Goal: Task Accomplishment & Management: Manage account settings

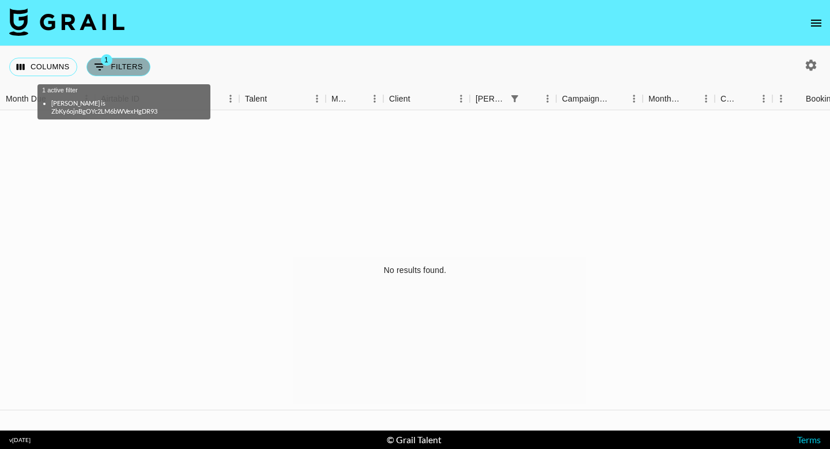
click at [131, 63] on button "1 Filters" at bounding box center [118, 67] width 64 height 18
select select "bookerId"
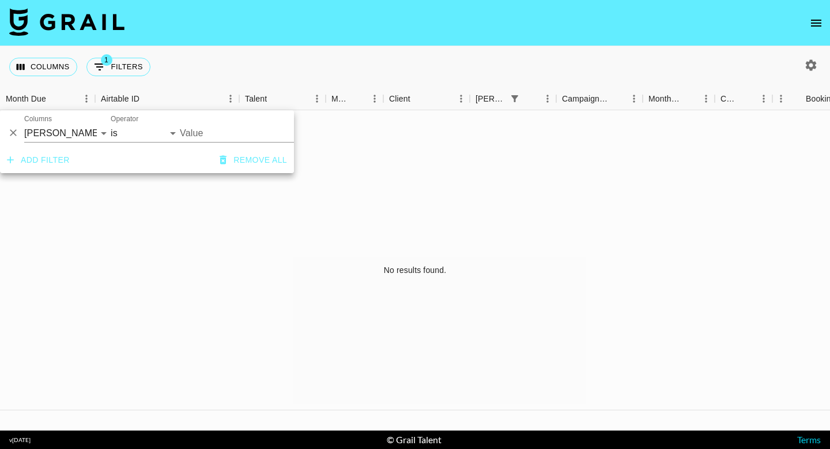
click at [250, 165] on button "Remove all" at bounding box center [253, 159] width 77 height 21
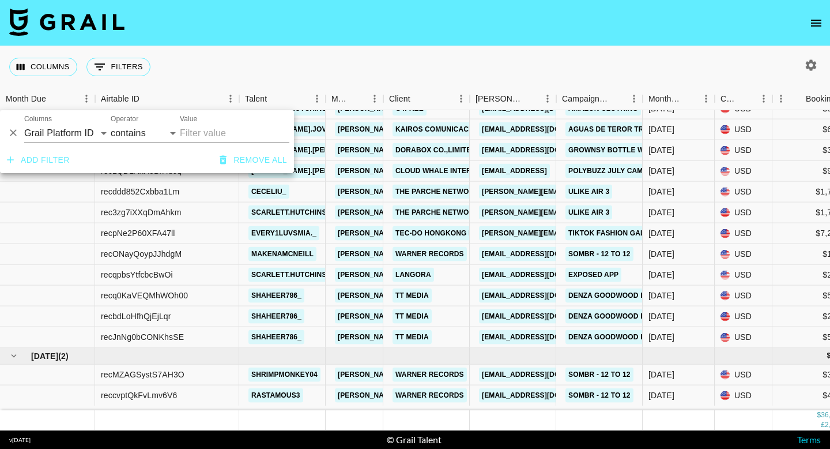
scroll to position [750, 0]
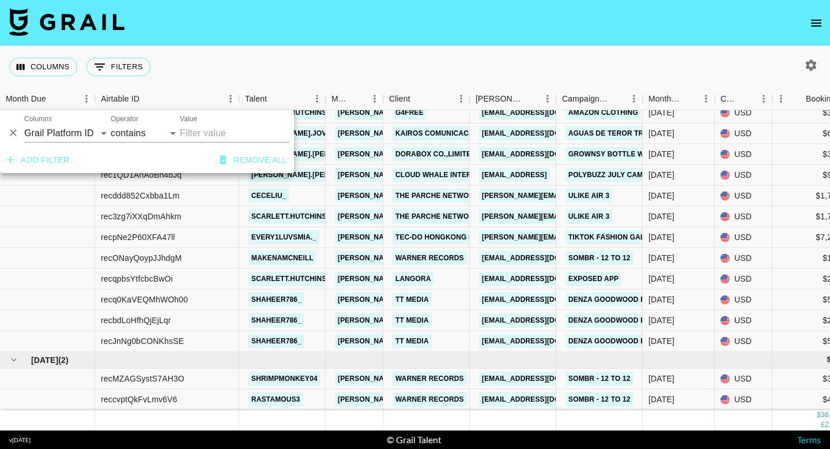
click at [486, 55] on div "Columns 0 Filters + Booking" at bounding box center [415, 67] width 830 height 42
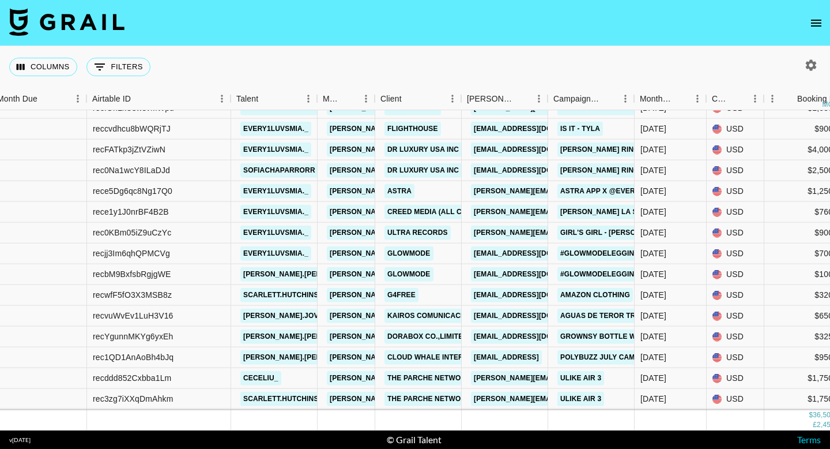
scroll to position [568, 9]
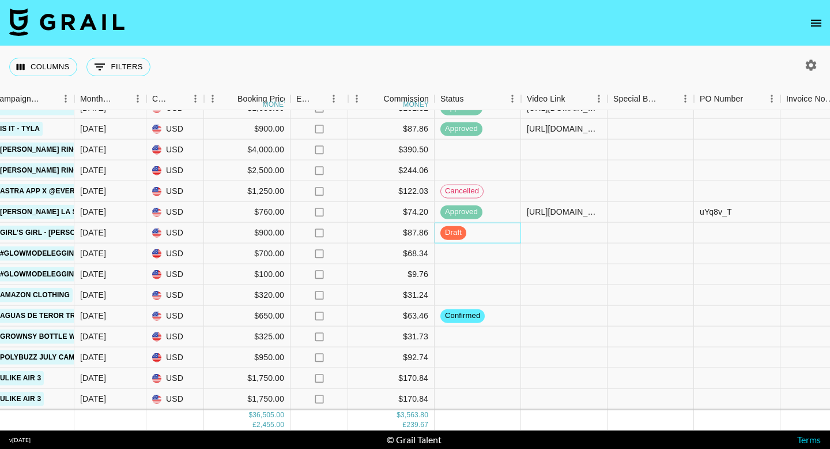
click at [501, 231] on div "draft" at bounding box center [478, 233] width 86 height 21
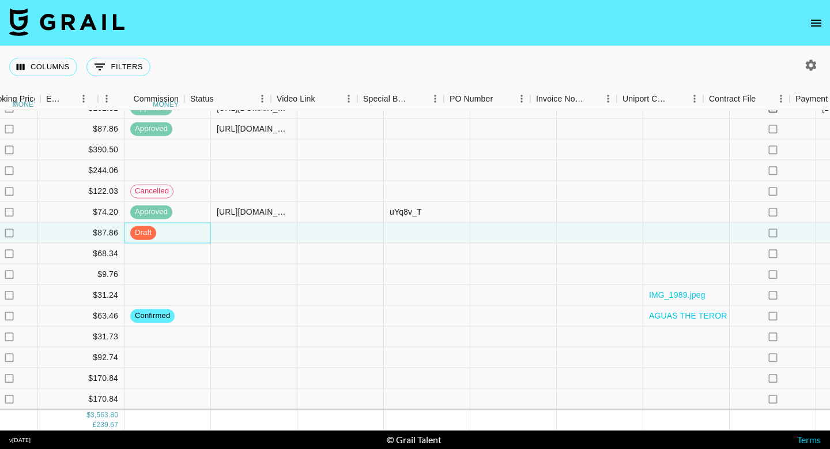
scroll to position [568, 811]
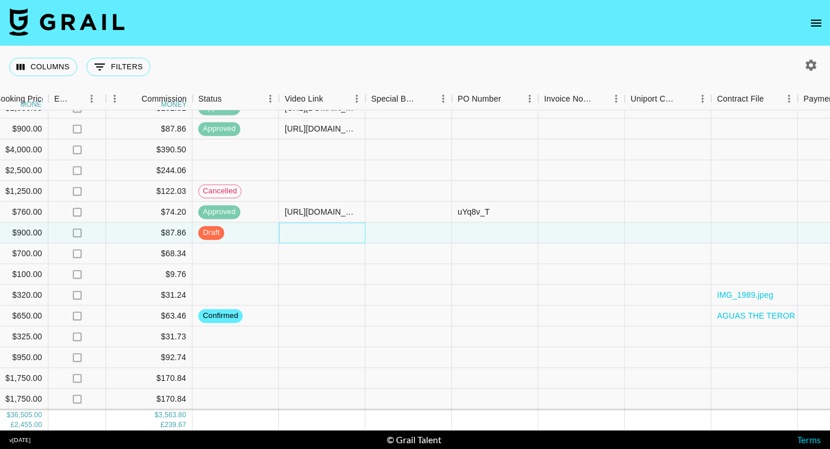
click at [311, 231] on div at bounding box center [322, 233] width 86 height 21
type input "[URL][DOMAIN_NAME]"
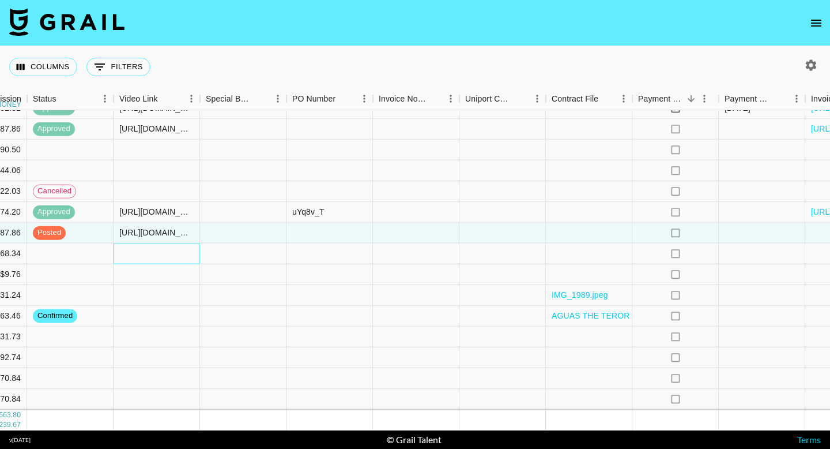
scroll to position [568, 1084]
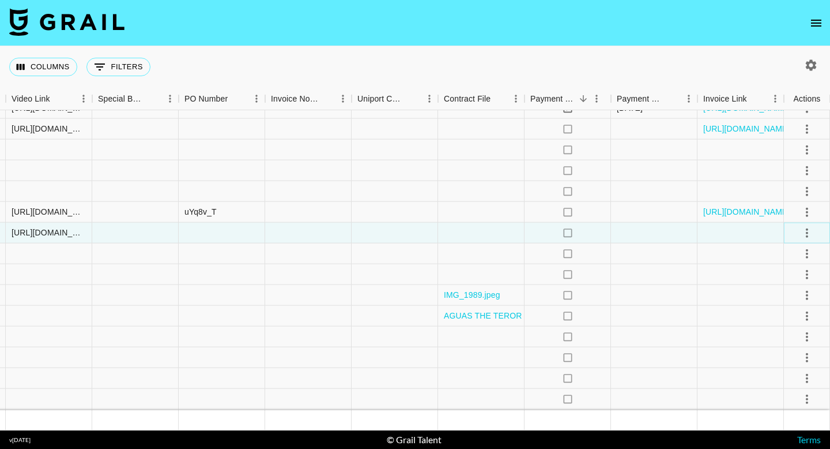
click at [808, 231] on icon "select merge strategy" at bounding box center [807, 232] width 14 height 14
click at [789, 347] on div "Approve" at bounding box center [782, 340] width 35 height 14
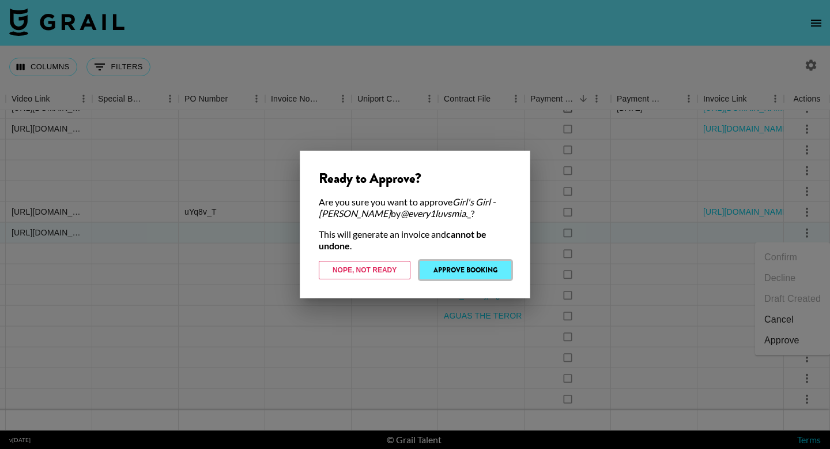
click at [475, 274] on button "Approve Booking" at bounding box center [466, 270] width 92 height 18
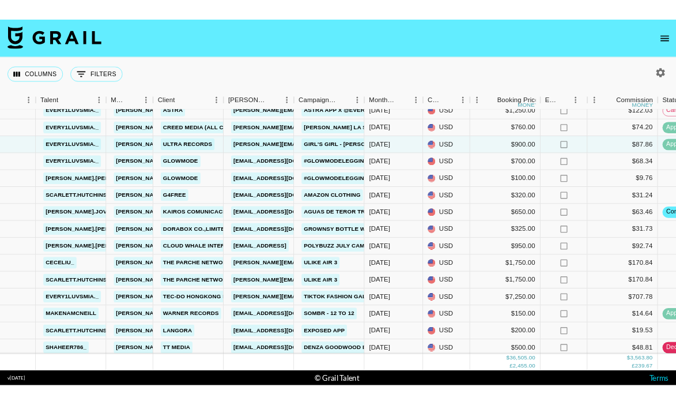
scroll to position [631, 195]
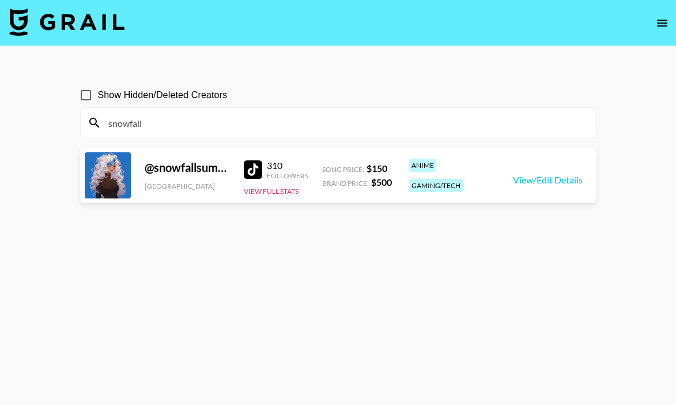
click at [394, 129] on input "snowfall" at bounding box center [345, 123] width 488 height 18
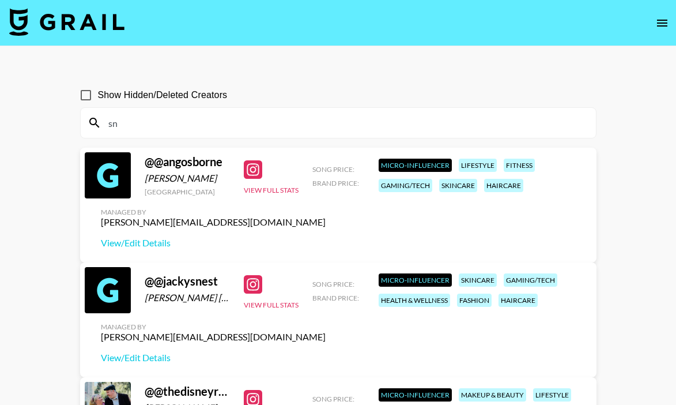
type input "s"
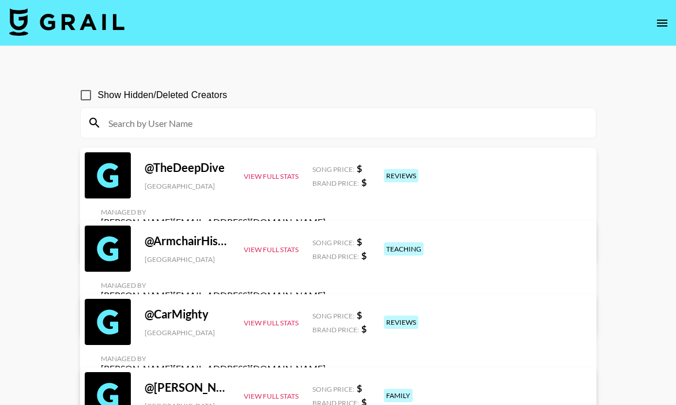
click at [664, 22] on icon "open drawer" at bounding box center [662, 23] width 10 height 7
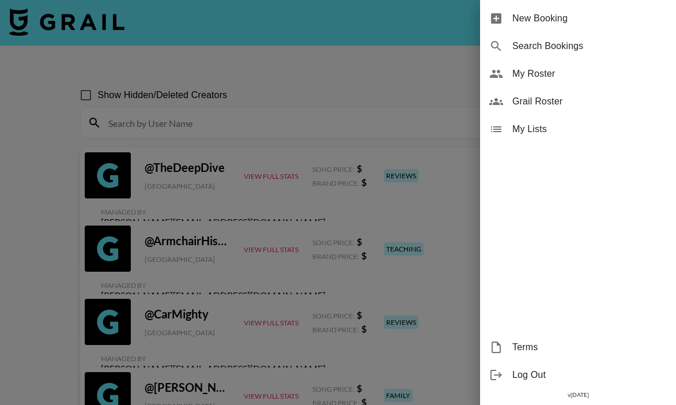
click at [552, 71] on span "My Roster" at bounding box center [590, 74] width 155 height 14
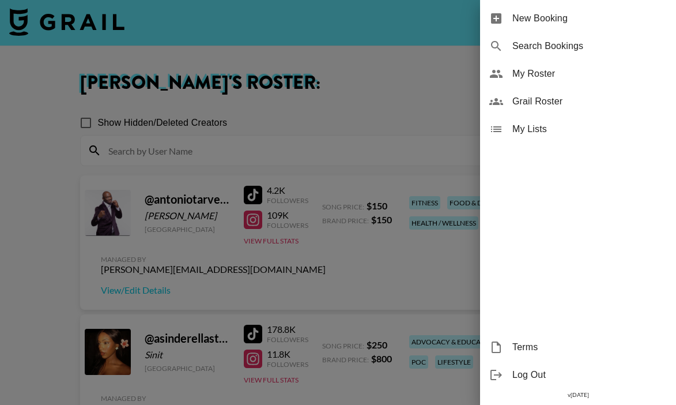
click at [434, 102] on div at bounding box center [338, 202] width 676 height 405
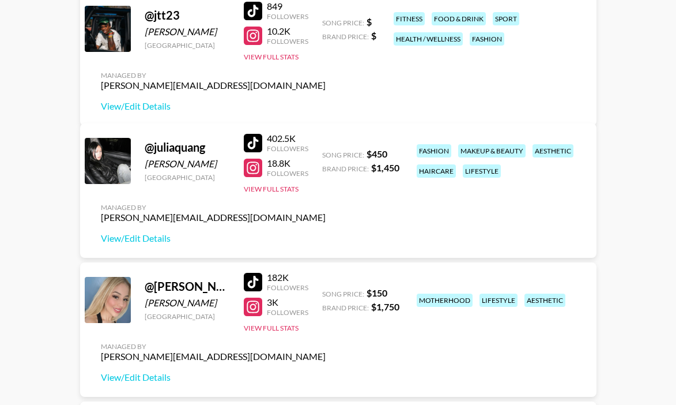
scroll to position [1574, 0]
